Goal: Task Accomplishment & Management: Manage account settings

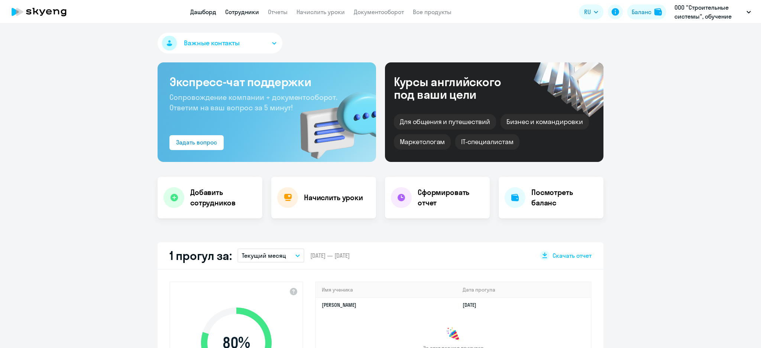
click at [237, 11] on link "Сотрудники" at bounding box center [242, 11] width 34 height 7
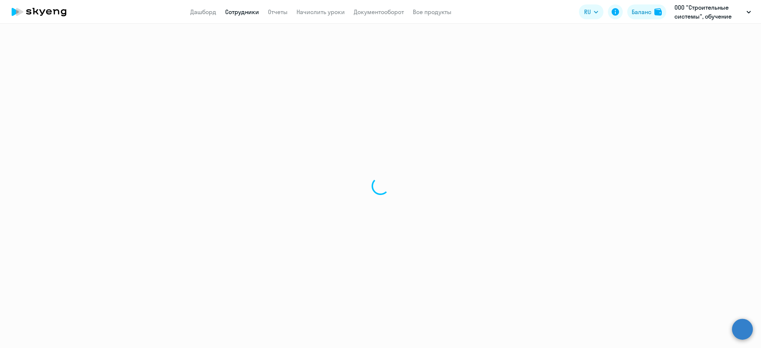
select select "30"
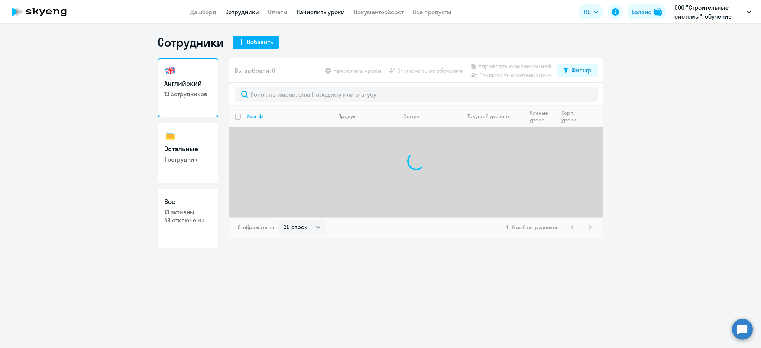
click at [316, 11] on link "Начислить уроки" at bounding box center [321, 11] width 48 height 7
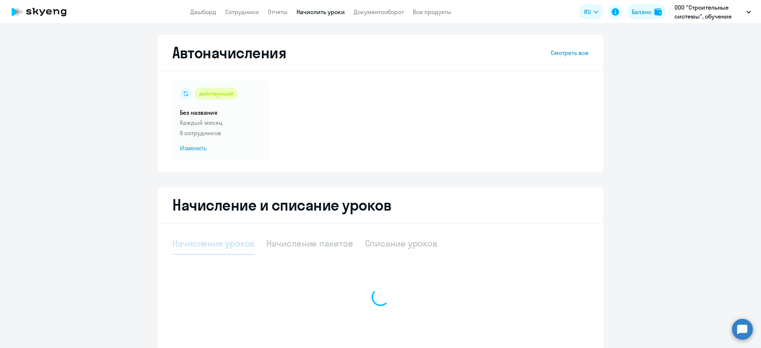
select select "10"
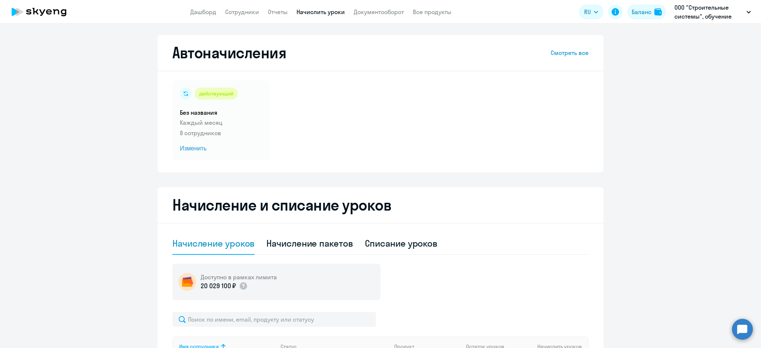
drag, startPoint x: 282, startPoint y: 8, endPoint x: 298, endPoint y: 29, distance: 26.8
click at [282, 8] on link "Отчеты" at bounding box center [278, 11] width 20 height 7
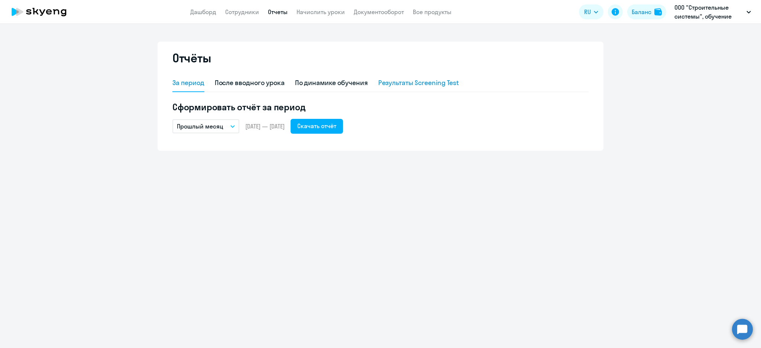
click at [425, 86] on div "Результаты Screening Test" at bounding box center [418, 83] width 81 height 10
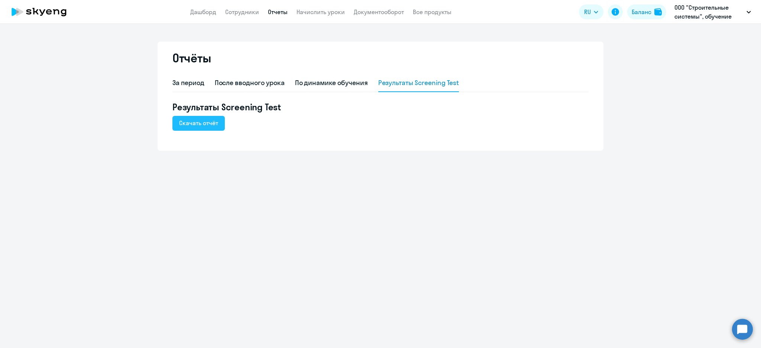
click at [189, 117] on button "Скачать отчёт" at bounding box center [198, 123] width 52 height 15
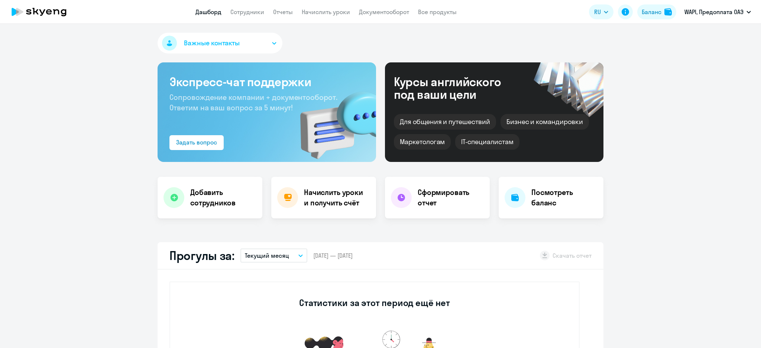
select select "30"
click at [651, 10] on div "Баланс" at bounding box center [652, 11] width 20 height 9
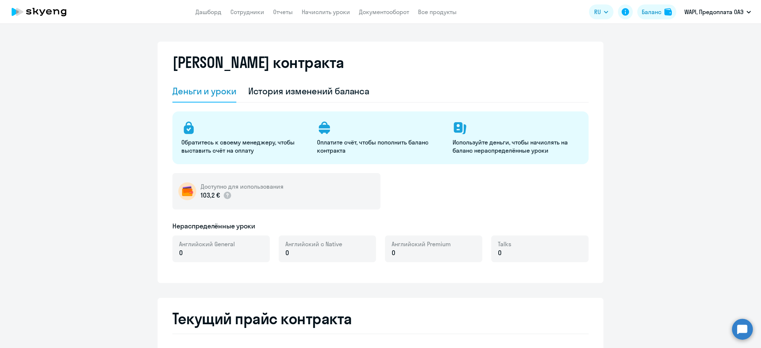
select select "english_adult_not_native_speaker"
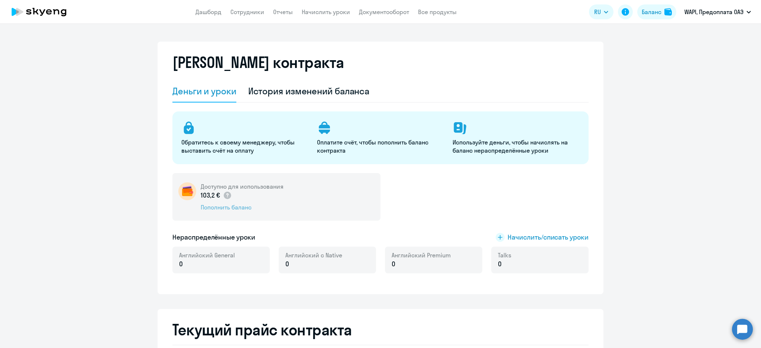
click at [230, 207] on div "Пополнить баланс" at bounding box center [242, 207] width 83 height 8
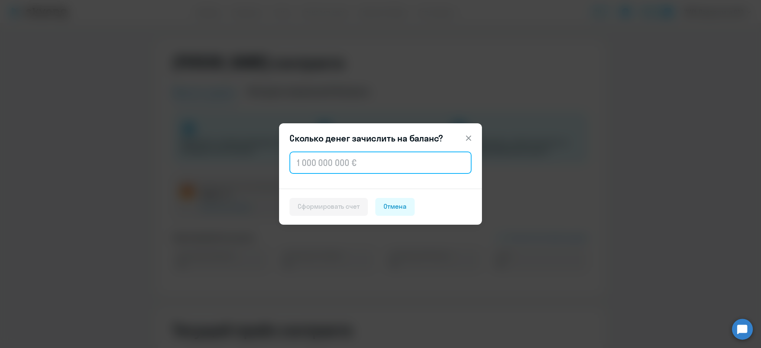
click at [414, 166] on input "text" at bounding box center [381, 163] width 182 height 22
type input "1 000"
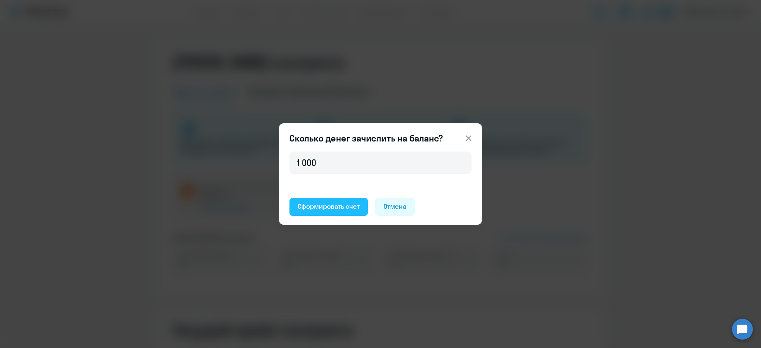
click at [343, 209] on div "Сформировать счет" at bounding box center [329, 207] width 62 height 10
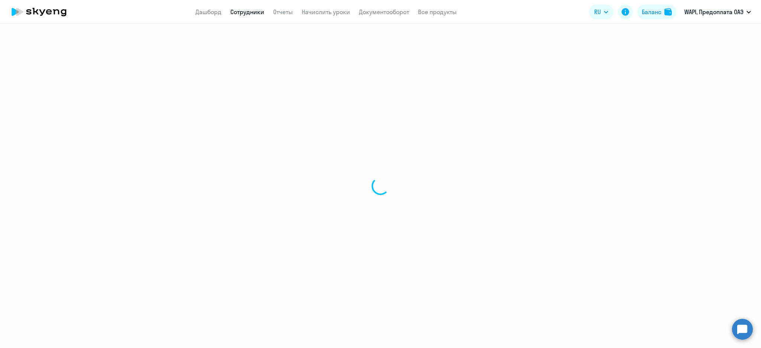
select select "30"
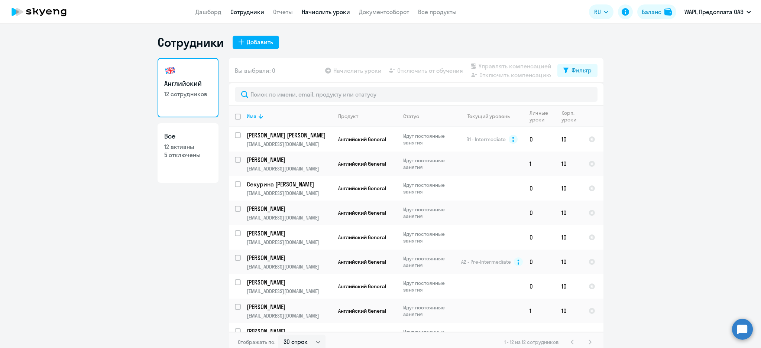
click at [322, 10] on link "Начислить уроки" at bounding box center [326, 11] width 48 height 7
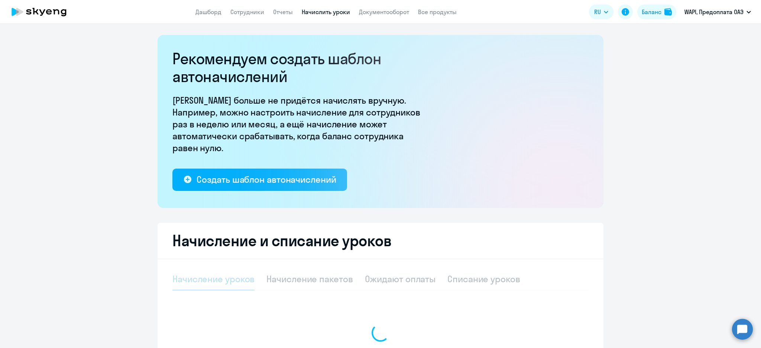
select select "10"
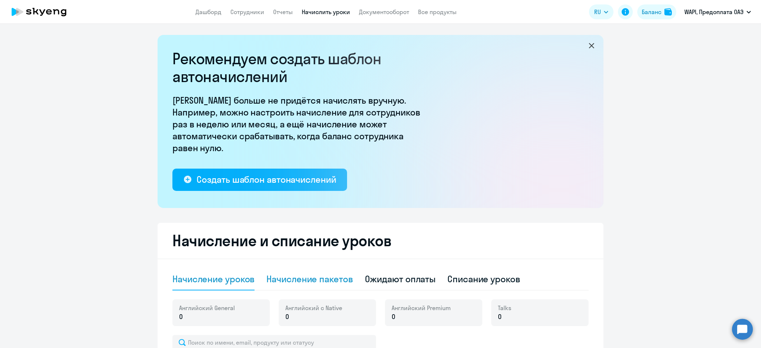
click at [312, 279] on div "Начисление пакетов" at bounding box center [310, 279] width 86 height 12
select select "10"
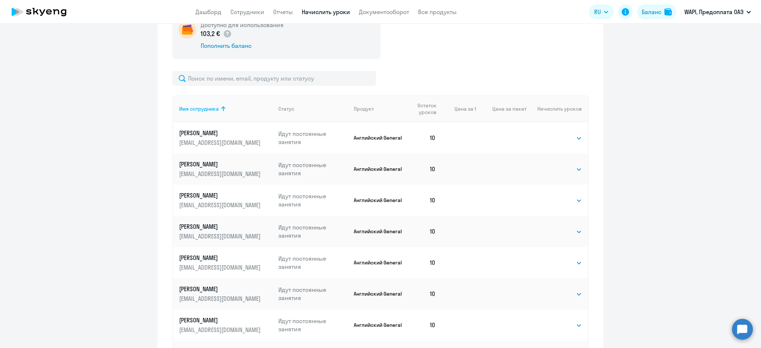
scroll to position [347, 0]
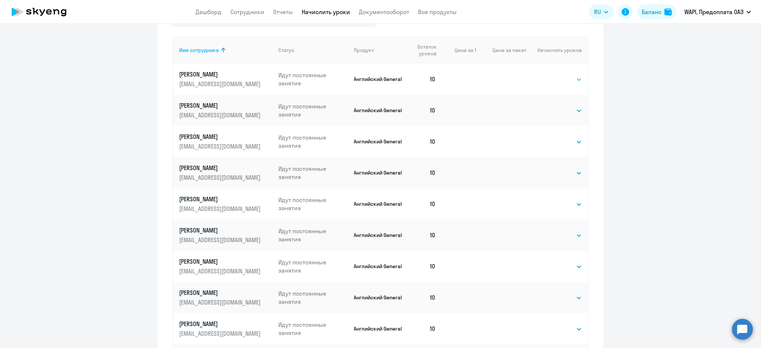
drag, startPoint x: 570, startPoint y: 77, endPoint x: 570, endPoint y: 81, distance: 3.8
click at [571, 77] on select "Выбрать 4 8 16 32 64 96 128" at bounding box center [567, 79] width 30 height 9
select select "16"
click at [552, 75] on select "Выбрать 4 8 16 32 64 96 128" at bounding box center [567, 79] width 30 height 9
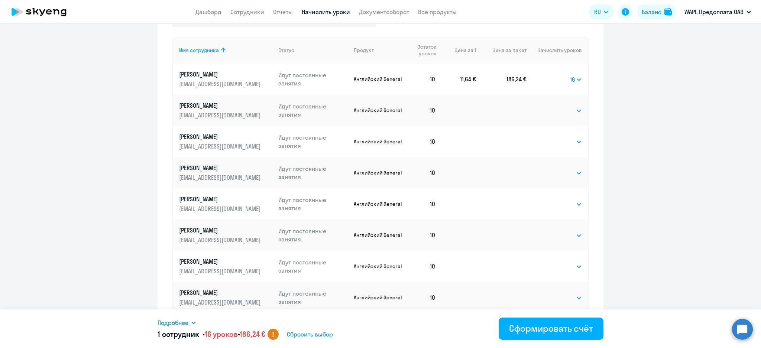
click at [189, 321] on div "Подробнее" at bounding box center [311, 323] width 306 height 9
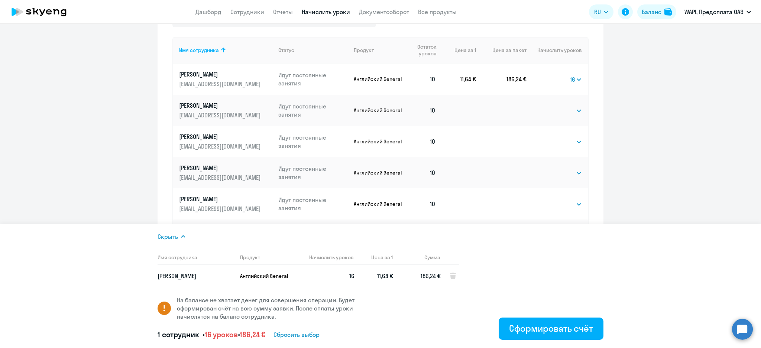
click at [93, 171] on ng-component "Рекомендуем создать шаблон автоначислений Уроки больше не придётся начислять вр…" at bounding box center [380, 48] width 761 height 720
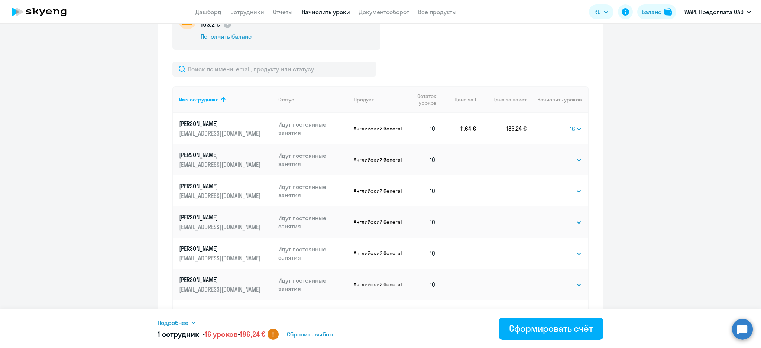
scroll to position [198, 0]
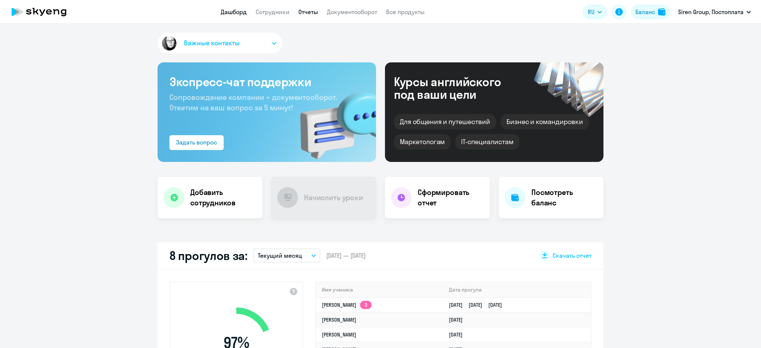
click at [312, 9] on link "Отчеты" at bounding box center [309, 11] width 20 height 7
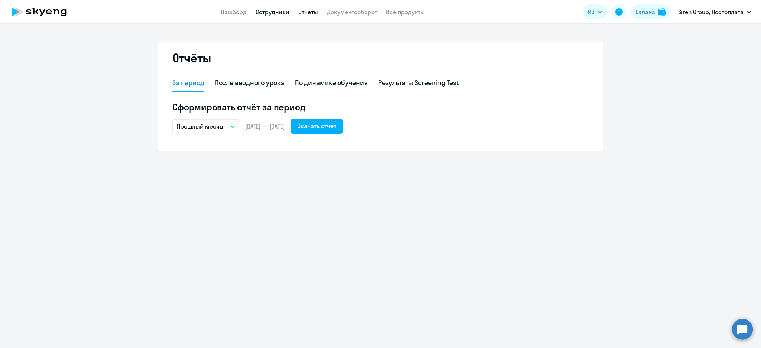
click at [277, 11] on link "Сотрудники" at bounding box center [273, 11] width 34 height 7
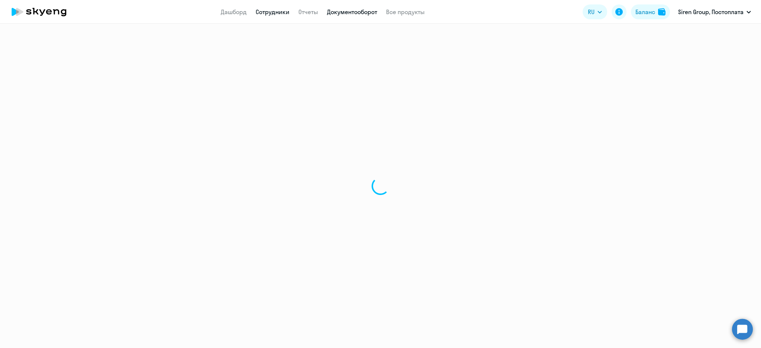
select select "30"
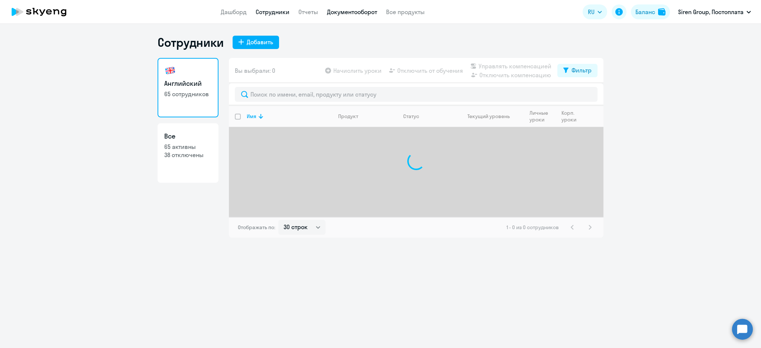
click at [344, 12] on link "Документооборот" at bounding box center [352, 11] width 50 height 7
